Goal: Information Seeking & Learning: Stay updated

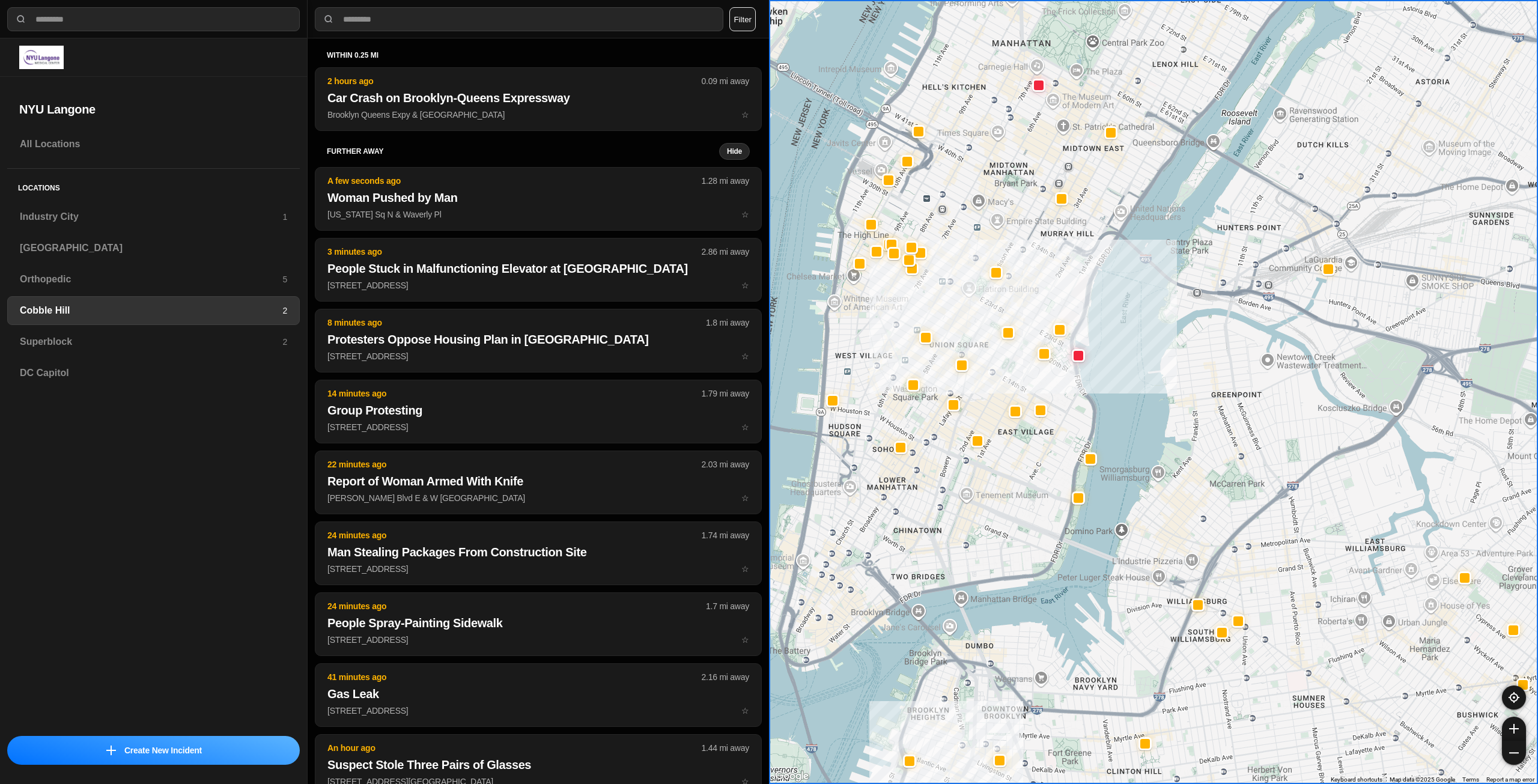
select select "*"
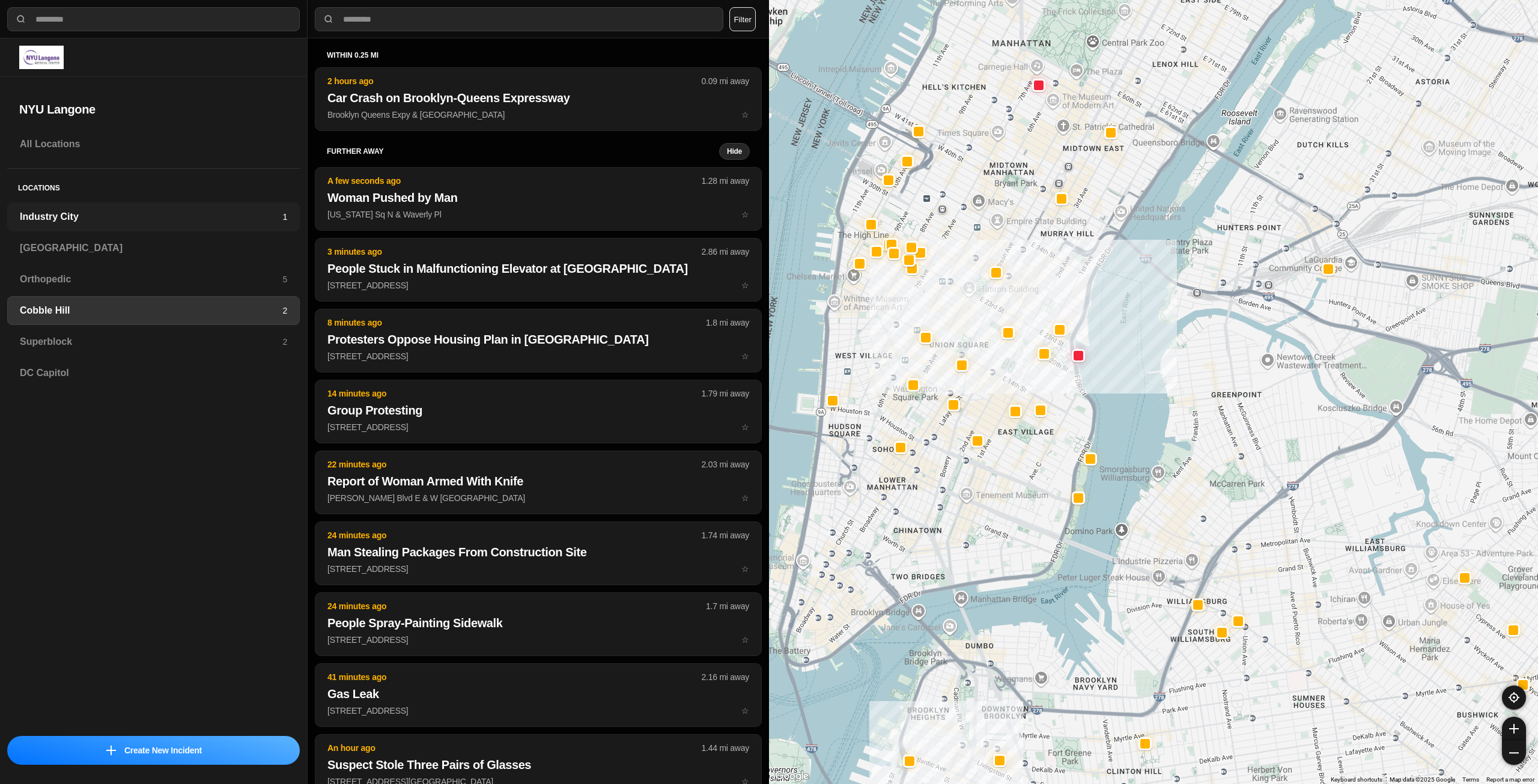
click at [139, 221] on h3 "Industry City" at bounding box center [152, 216] width 263 height 14
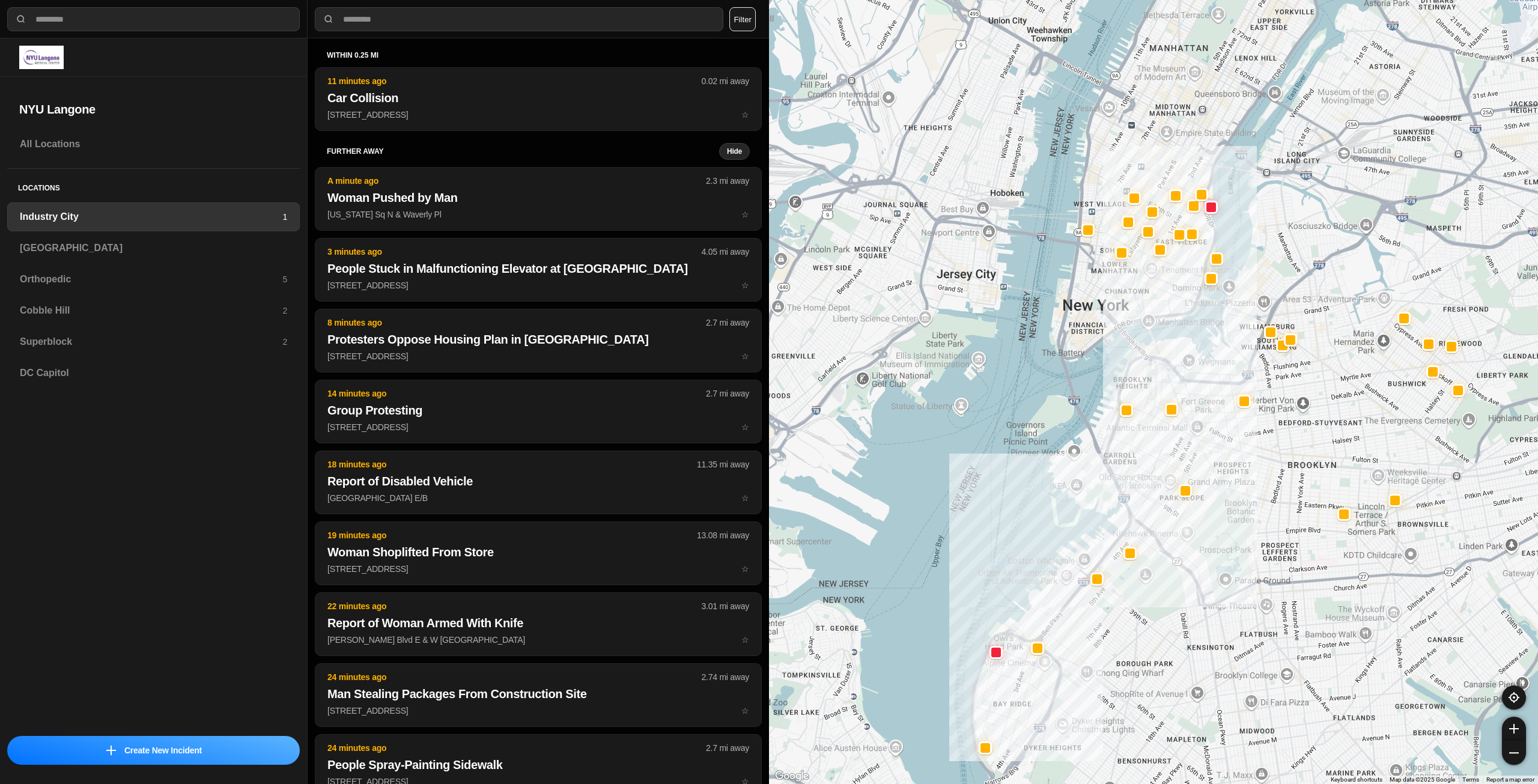
drag, startPoint x: 1336, startPoint y: 409, endPoint x: 1286, endPoint y: 509, distance: 111.8
click at [1286, 509] on div at bounding box center [1153, 392] width 769 height 784
